Goal: Communication & Community: Connect with others

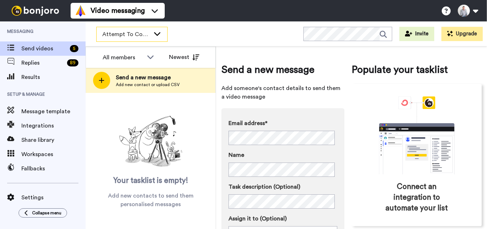
click at [153, 37] on icon at bounding box center [157, 33] width 9 height 7
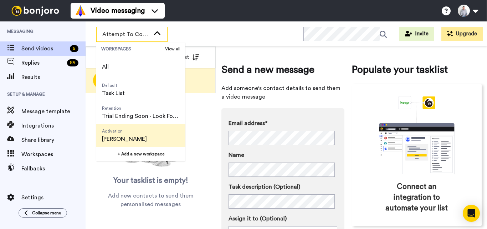
click at [137, 139] on span "[PERSON_NAME]" at bounding box center [124, 138] width 45 height 9
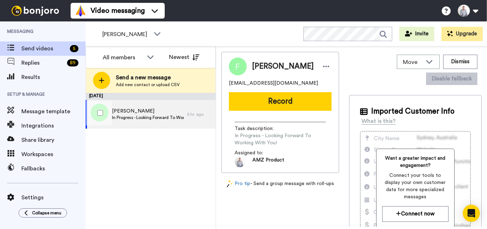
click at [163, 109] on span "[PERSON_NAME]" at bounding box center [148, 110] width 72 height 7
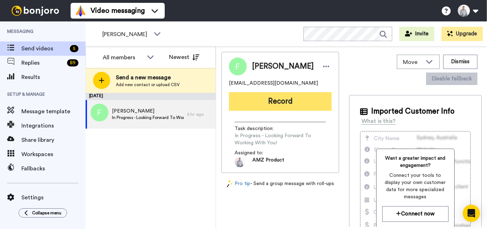
click at [293, 94] on button "Record" at bounding box center [280, 101] width 103 height 19
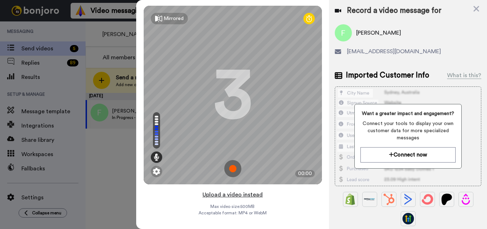
click at [240, 194] on button "Upload a video instead" at bounding box center [232, 194] width 65 height 9
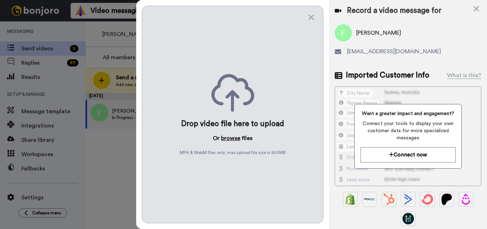
click at [234, 136] on button "browse" at bounding box center [230, 138] width 19 height 9
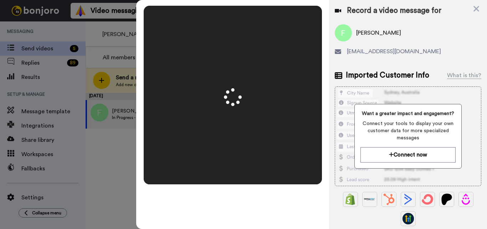
click at [364, 32] on span "[PERSON_NAME]" at bounding box center [378, 33] width 45 height 9
copy span "[PERSON_NAME]"
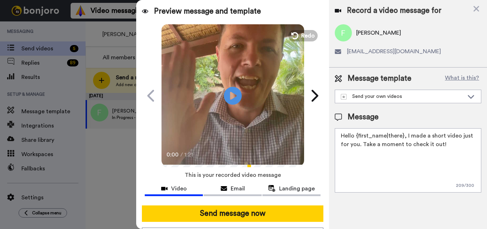
drag, startPoint x: 402, startPoint y: 136, endPoint x: 357, endPoint y: 134, distance: 45.0
click at [357, 134] on textarea "Hello {first_name|there}, I made a short video just for you. Take a moment to c…" at bounding box center [408, 160] width 147 height 64
paste textarea "[PERSON_NAME]"
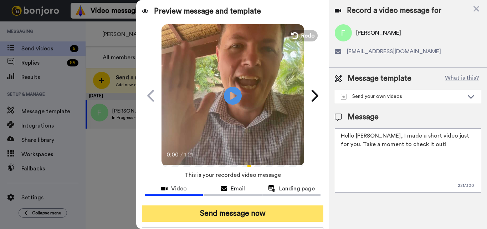
type textarea "Hello [PERSON_NAME], I made a short video just for you. Take a moment to check …"
click at [275, 210] on button "Send message now" at bounding box center [233, 213] width 182 height 16
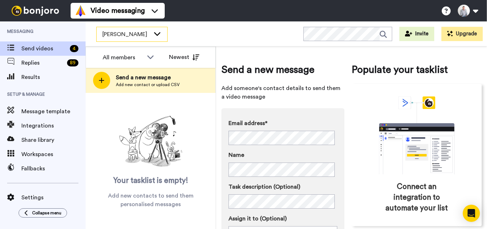
click at [158, 36] on icon at bounding box center [157, 33] width 9 height 7
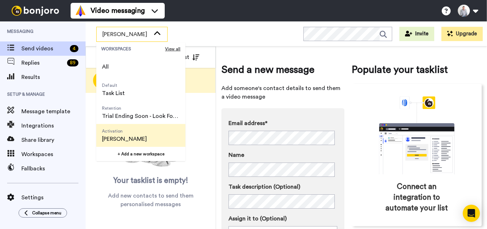
scroll to position [36, 0]
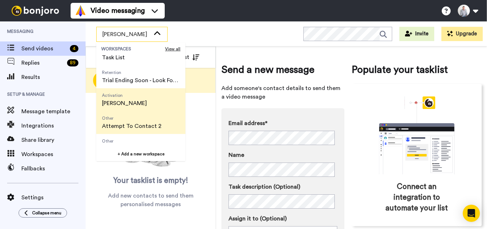
click at [134, 124] on span "Attempt To Contact 2" at bounding box center [132, 126] width 60 height 9
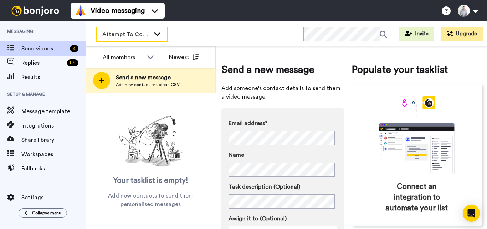
click at [148, 33] on span "Attempt To Contact 2" at bounding box center [126, 34] width 48 height 9
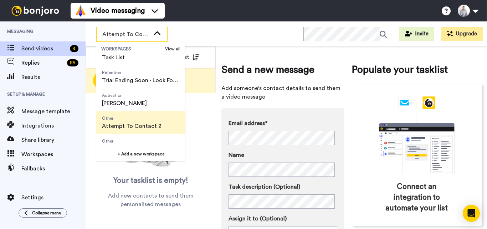
scroll to position [46, 0]
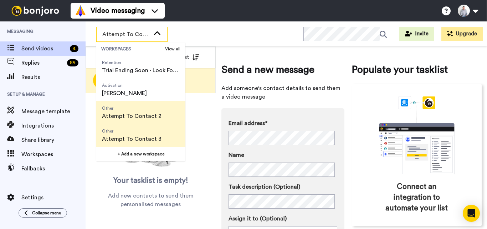
click at [148, 142] on span "Attempt To Contact 3" at bounding box center [132, 138] width 60 height 9
